Goal: Transaction & Acquisition: Purchase product/service

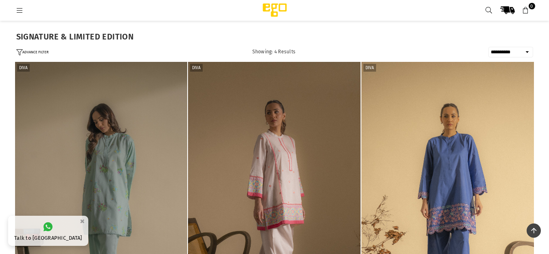
select select "**********"
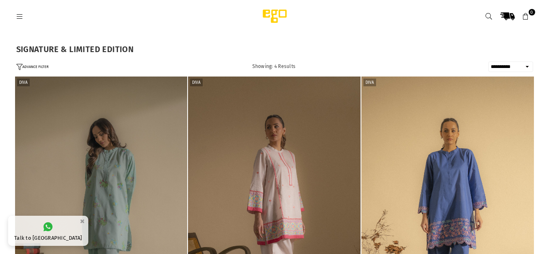
click at [22, 15] on icon at bounding box center [19, 16] width 7 height 7
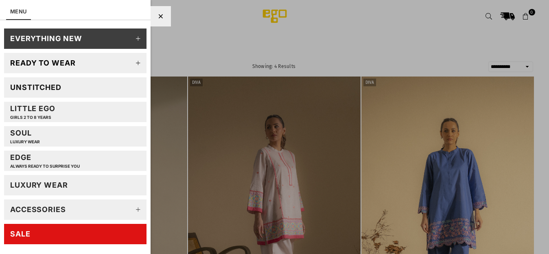
click at [41, 86] on div "Unstitched" at bounding box center [35, 87] width 51 height 9
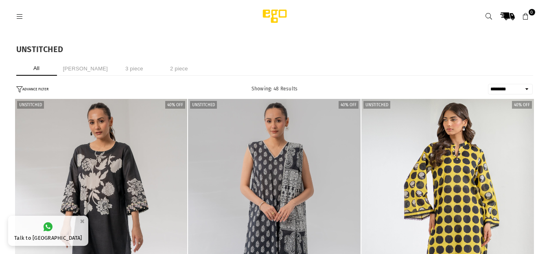
select select "******"
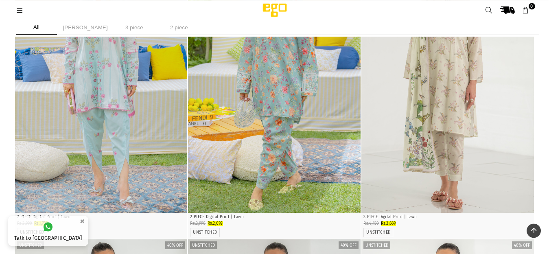
scroll to position [2682, 0]
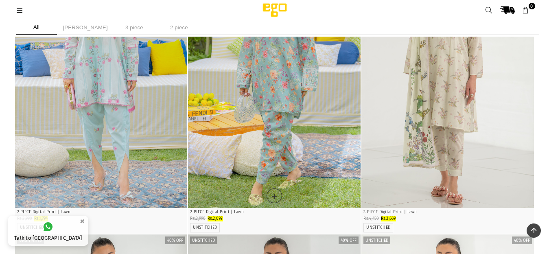
click at [278, 97] on img "1 / 6" at bounding box center [274, 78] width 173 height 259
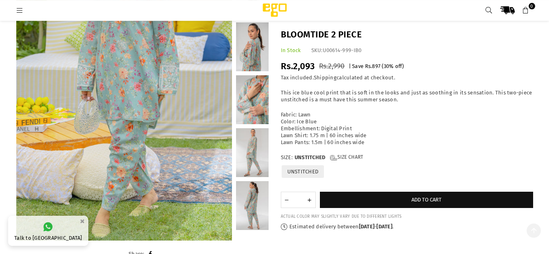
scroll to position [131, 0]
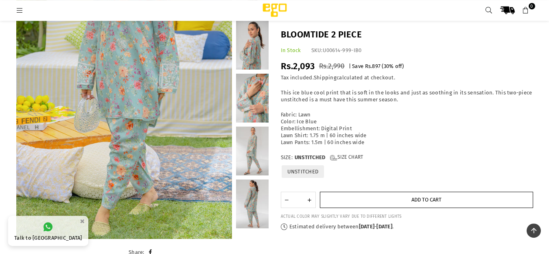
click at [424, 198] on span "Add to cart" at bounding box center [427, 200] width 30 height 6
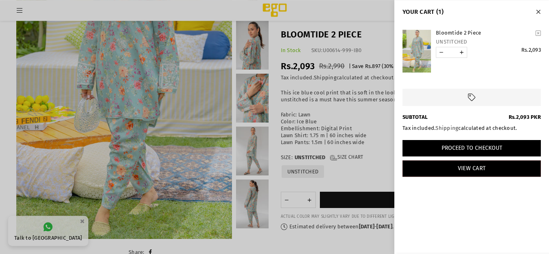
click at [459, 149] on button "Proceed to Checkout" at bounding box center [472, 148] width 138 height 16
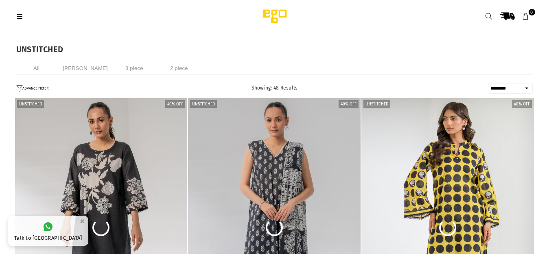
select select "******"
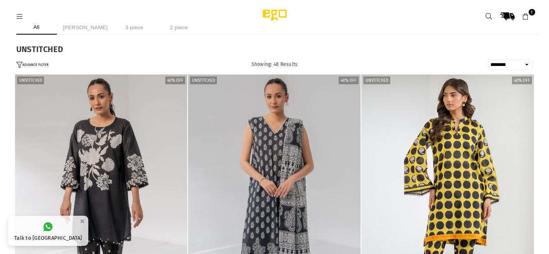
click at [523, 14] on icon at bounding box center [525, 16] width 7 height 7
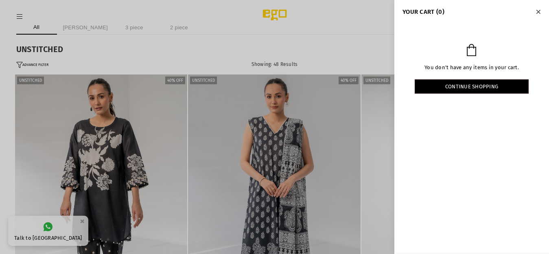
click at [538, 13] on icon "Close" at bounding box center [538, 12] width 4 height 6
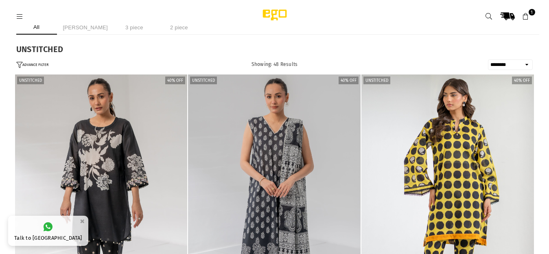
click at [533, 11] on span "1" at bounding box center [532, 12] width 7 height 7
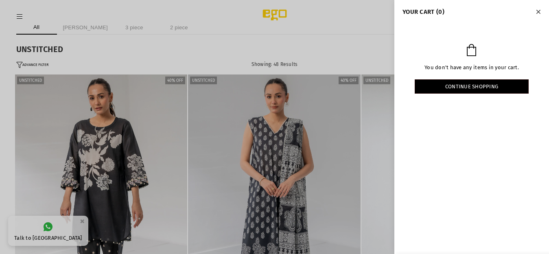
click at [538, 11] on icon "Close" at bounding box center [538, 12] width 4 height 6
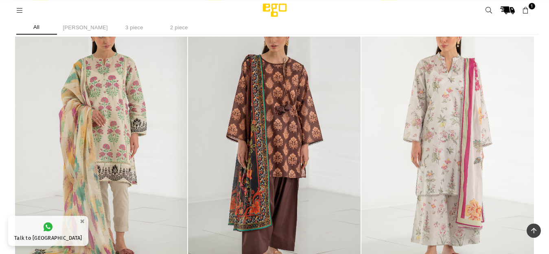
scroll to position [2693, 0]
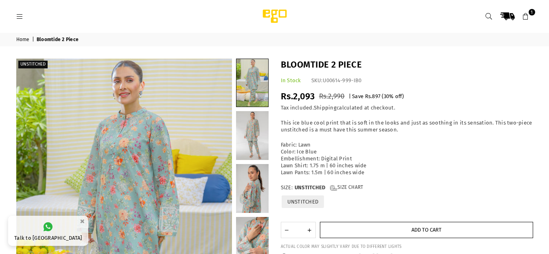
click at [429, 231] on span "Add to cart" at bounding box center [427, 230] width 30 height 6
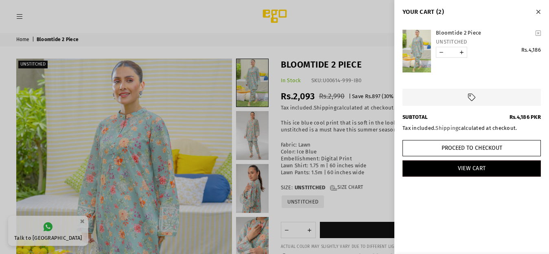
click at [442, 52] on link "YOUR CART" at bounding box center [442, 52] width 10 height 10
type input "*"
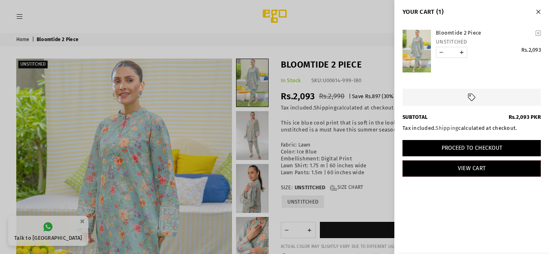
click at [471, 148] on button "Proceed to Checkout" at bounding box center [472, 148] width 138 height 16
